Goal: Feedback & Contribution: Submit feedback/report problem

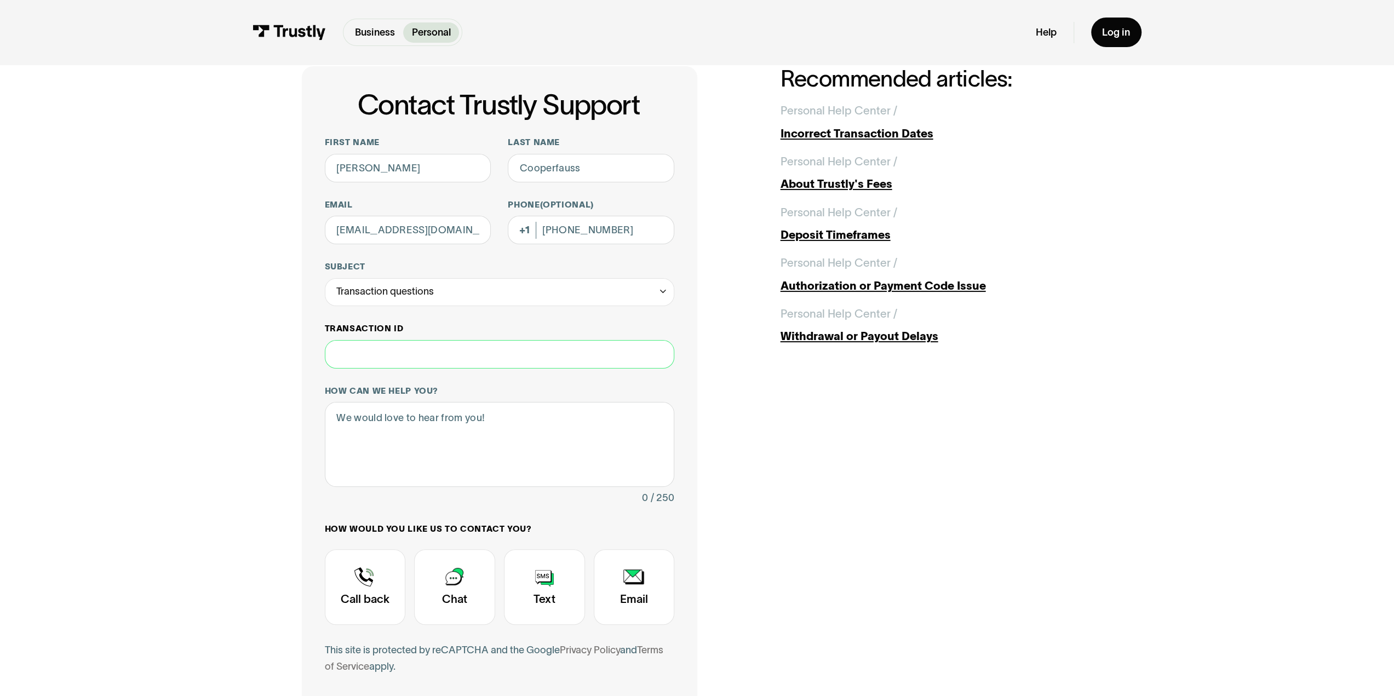
click at [415, 354] on input "Transaction ID" at bounding box center [500, 354] width 350 height 28
paste input "**********"
type input "**********"
click at [421, 435] on textarea "How can we help you?" at bounding box center [500, 444] width 350 height 85
click at [521, 448] on textarea "Hey there, I recently had a transaction declined" at bounding box center [500, 444] width 350 height 85
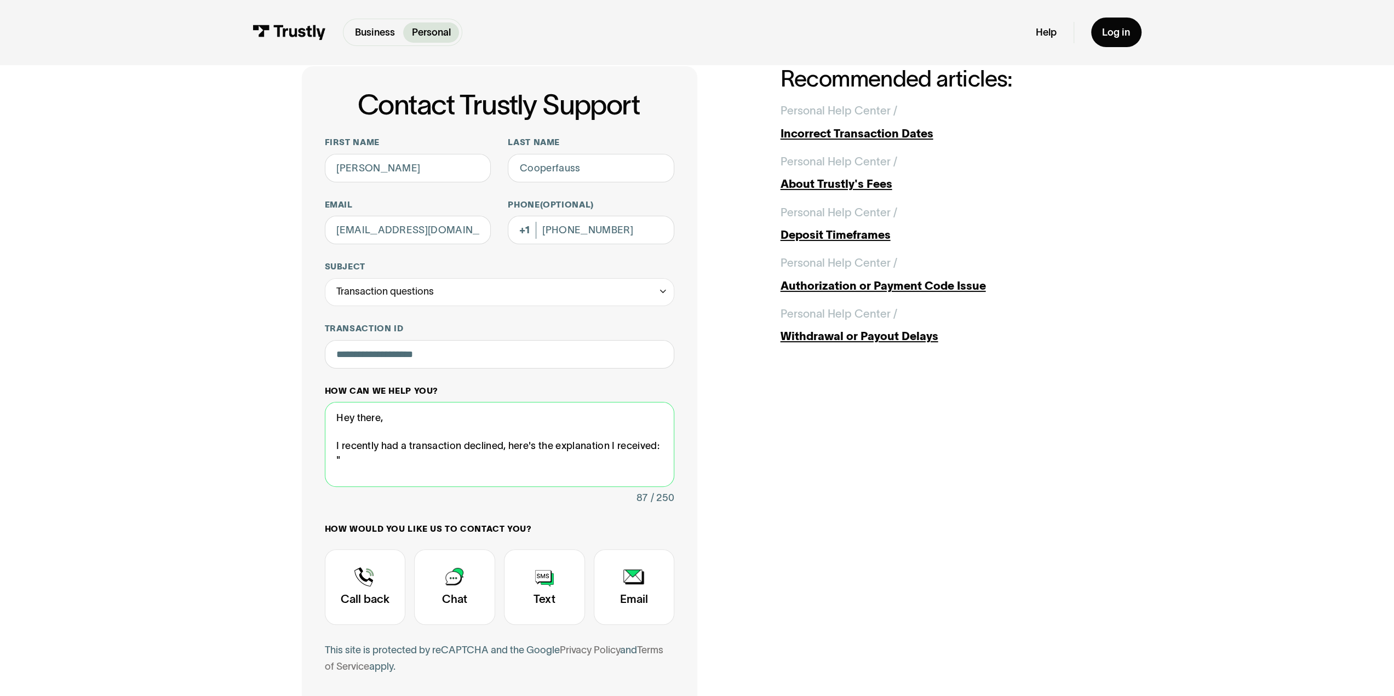
paste textarea "The request was declined by the payment provider’s risk model and was therefore…"
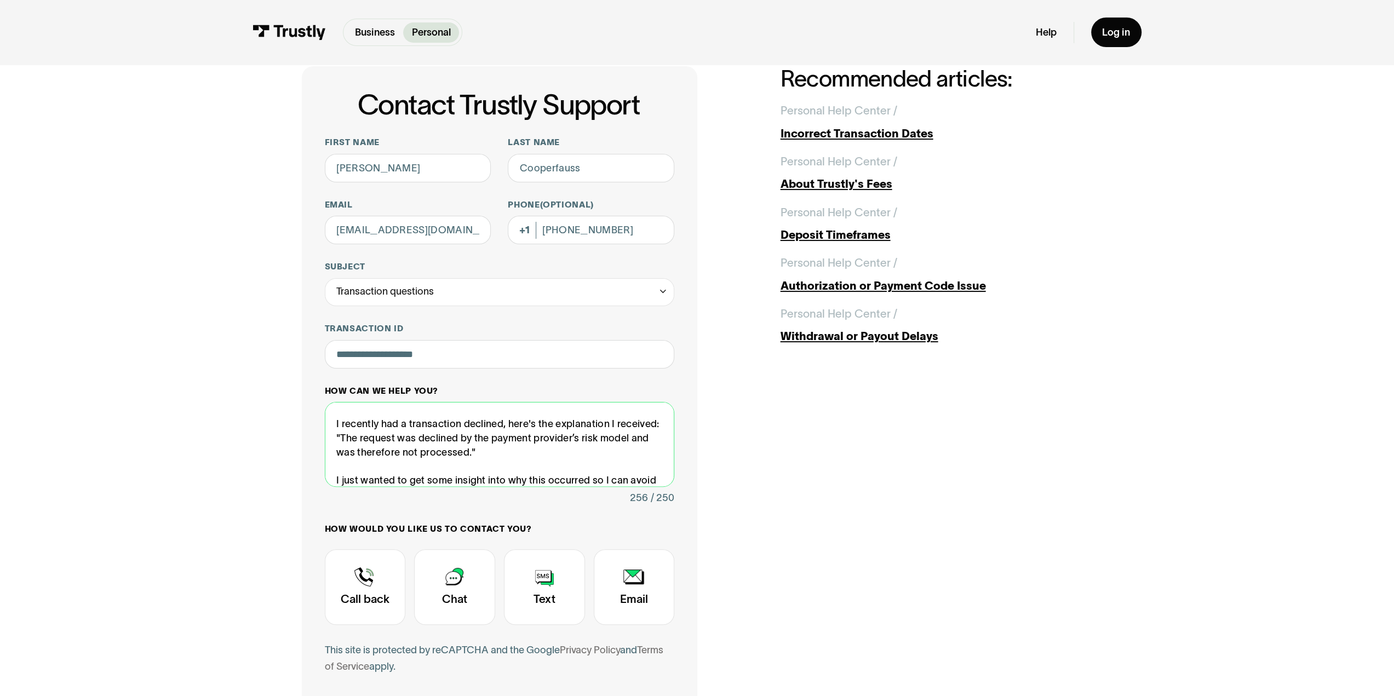
scroll to position [36, 0]
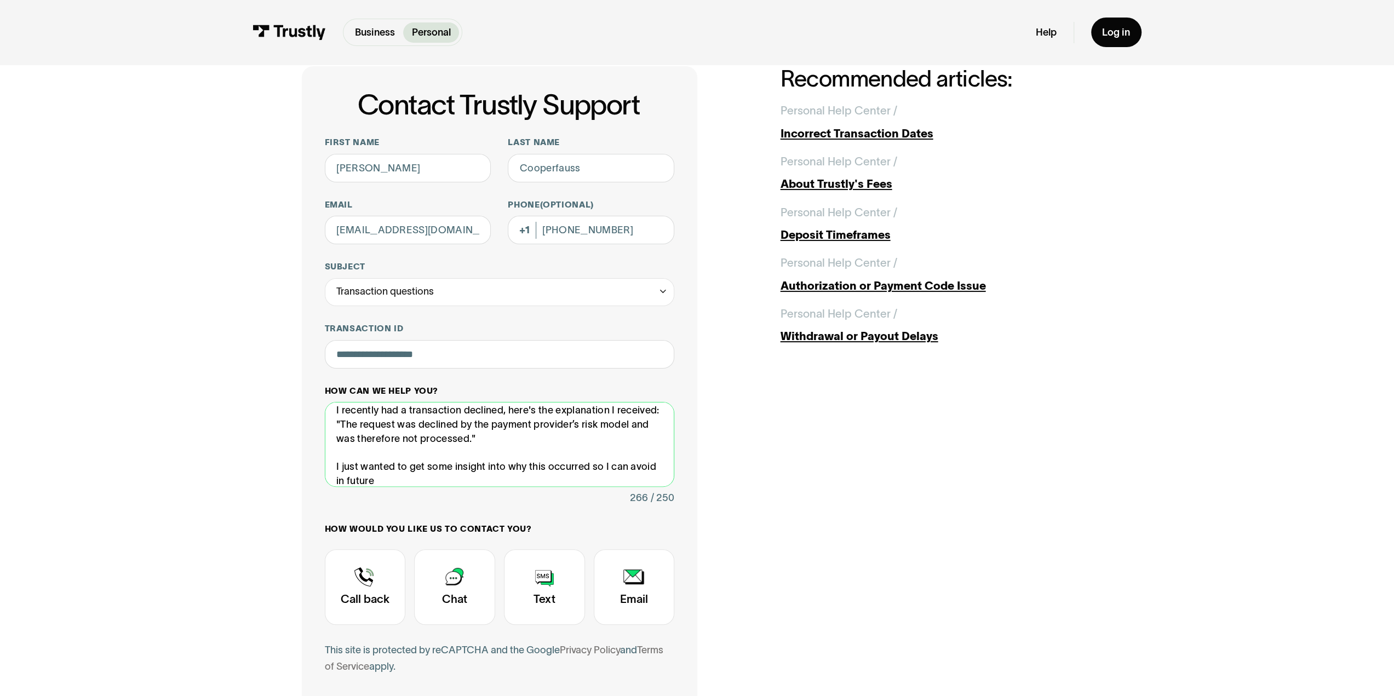
drag, startPoint x: 524, startPoint y: 468, endPoint x: 334, endPoint y: 472, distance: 189.6
click at [334, 472] on textarea "Hey there, I recently had a transaction declined, here's the explanation I rece…" at bounding box center [500, 444] width 350 height 85
click at [613, 476] on textarea "Hey there, I recently had a transaction declined, here's the explanation I rece…" at bounding box center [500, 444] width 350 height 85
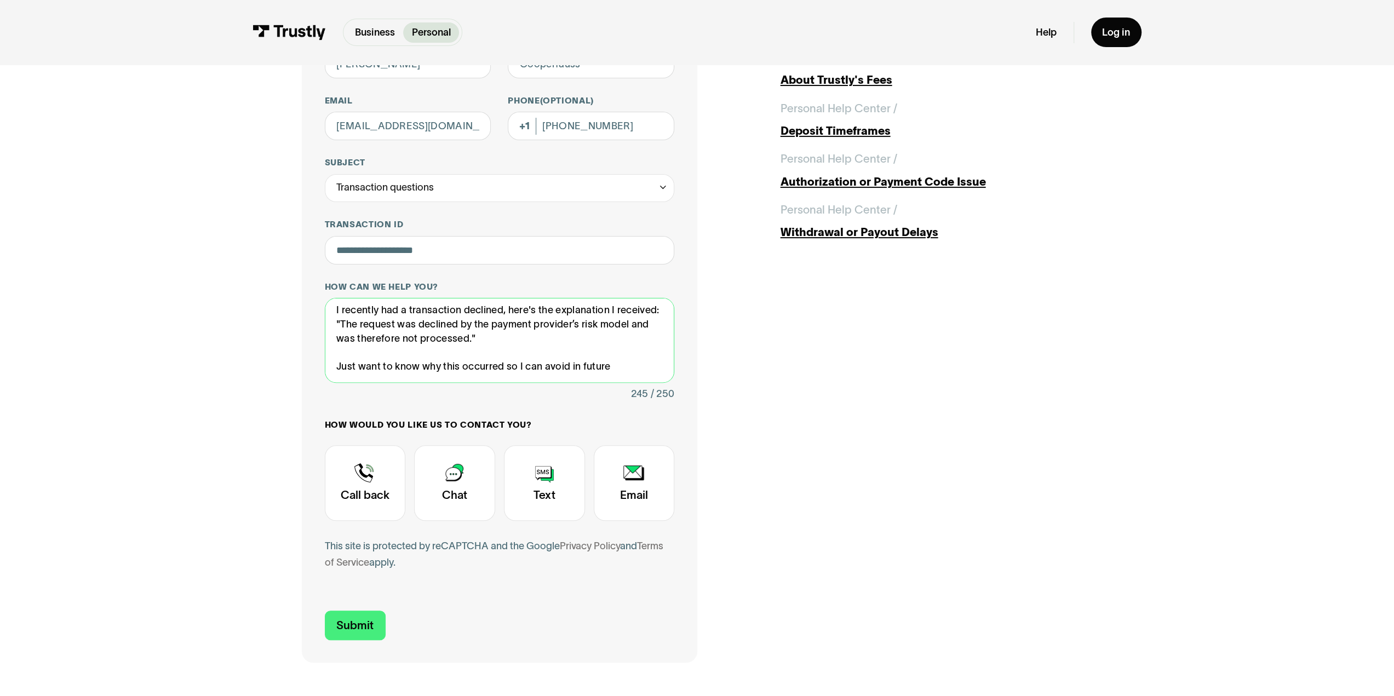
scroll to position [219, 0]
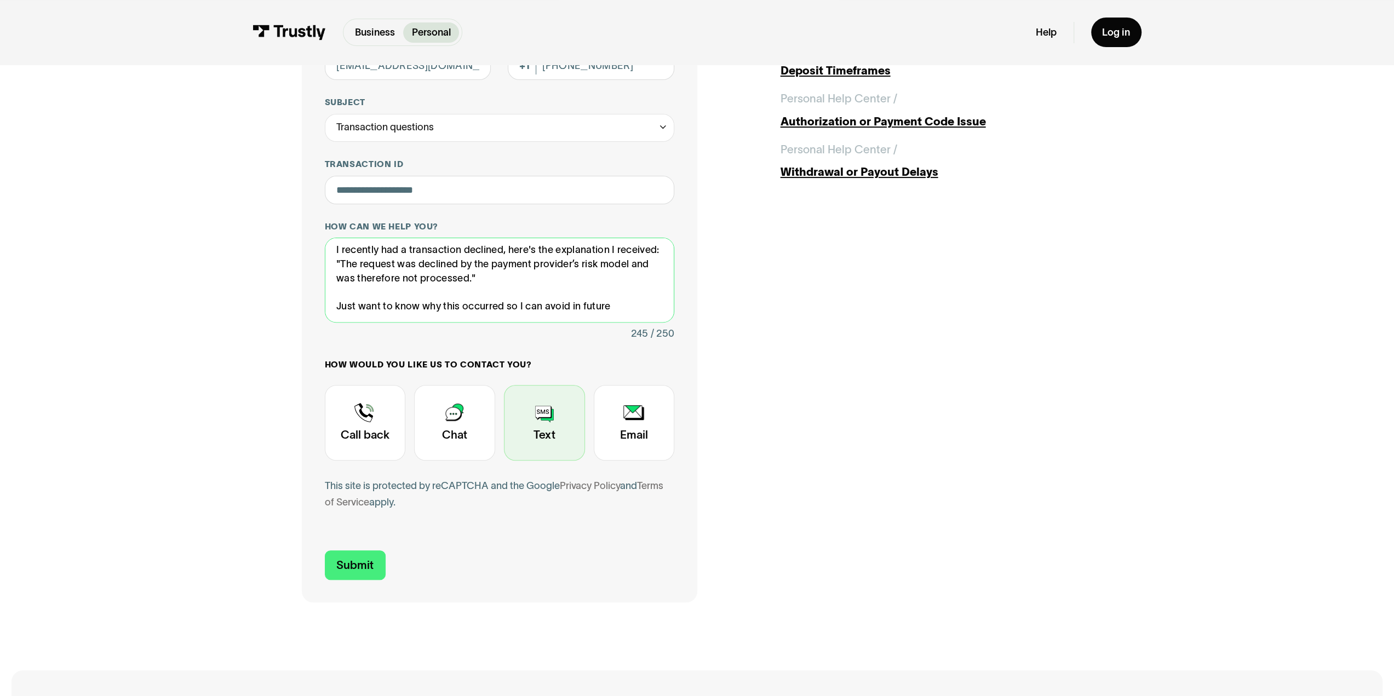
type textarea "Hey there, I recently had a transaction declined, here's the explanation I rece…"
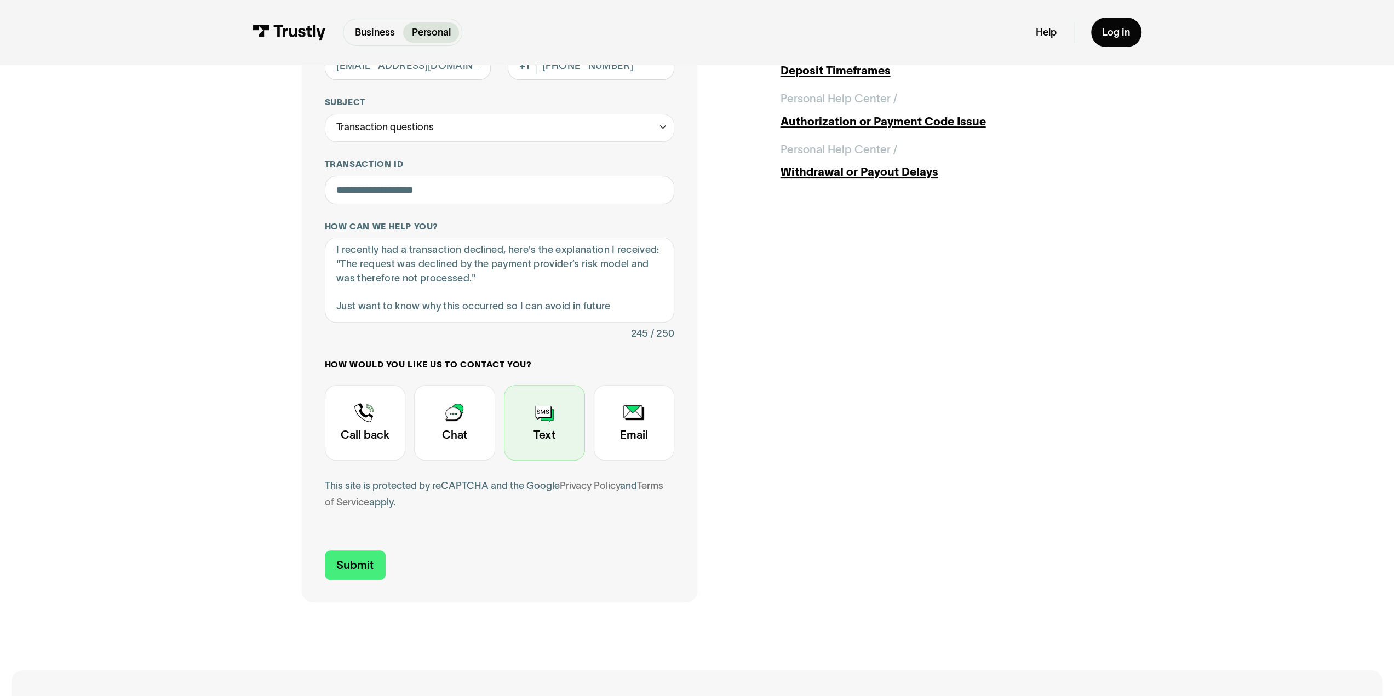
click at [570, 432] on div "Contact Trustly Support" at bounding box center [544, 423] width 81 height 76
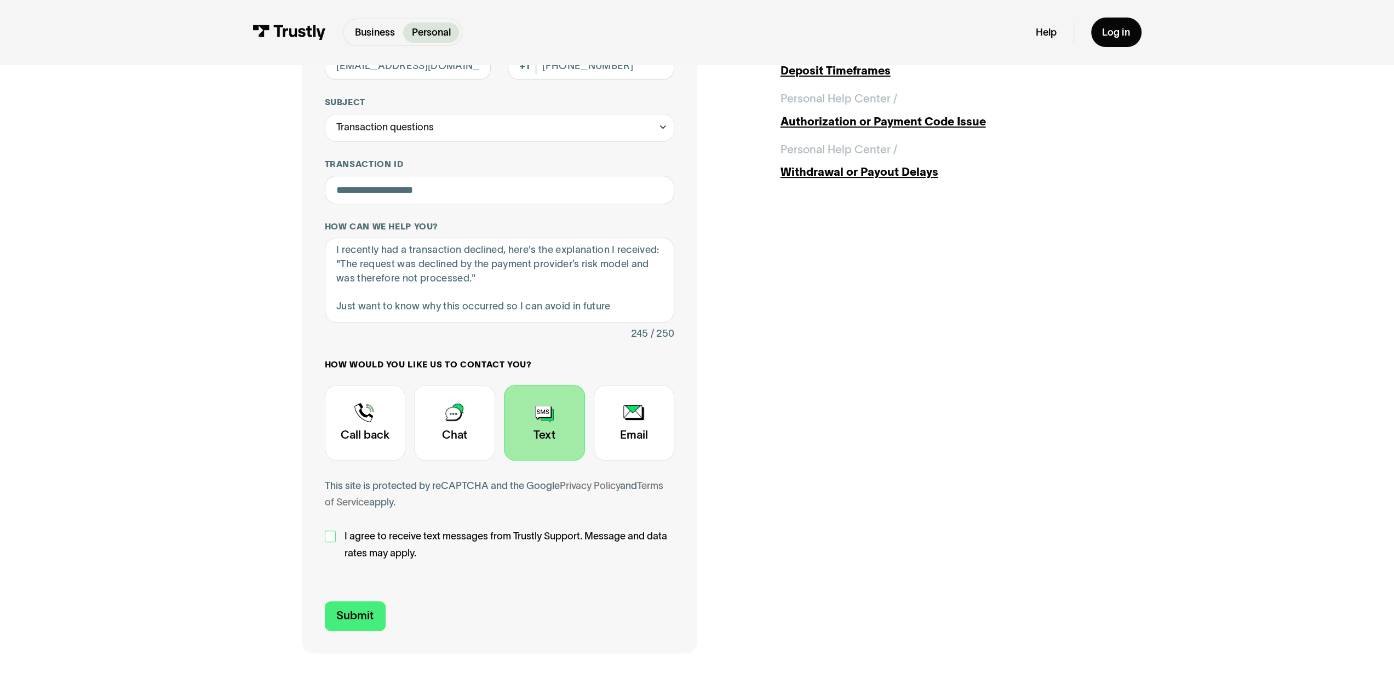
click at [334, 538] on div "Contact Trustly Support" at bounding box center [331, 537] width 12 height 12
click at [349, 618] on input "Submit" at bounding box center [355, 616] width 61 height 30
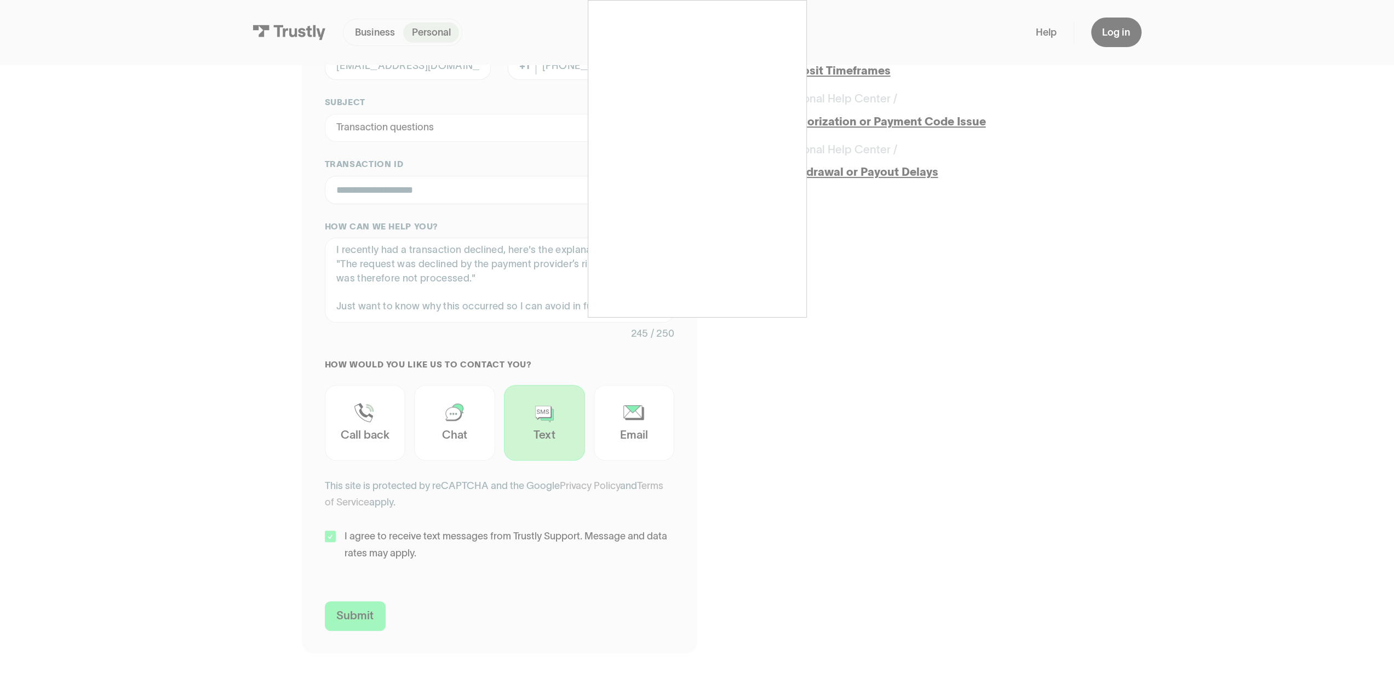
type input "[PHONE_NUMBER]"
